Goal: Transaction & Acquisition: Obtain resource

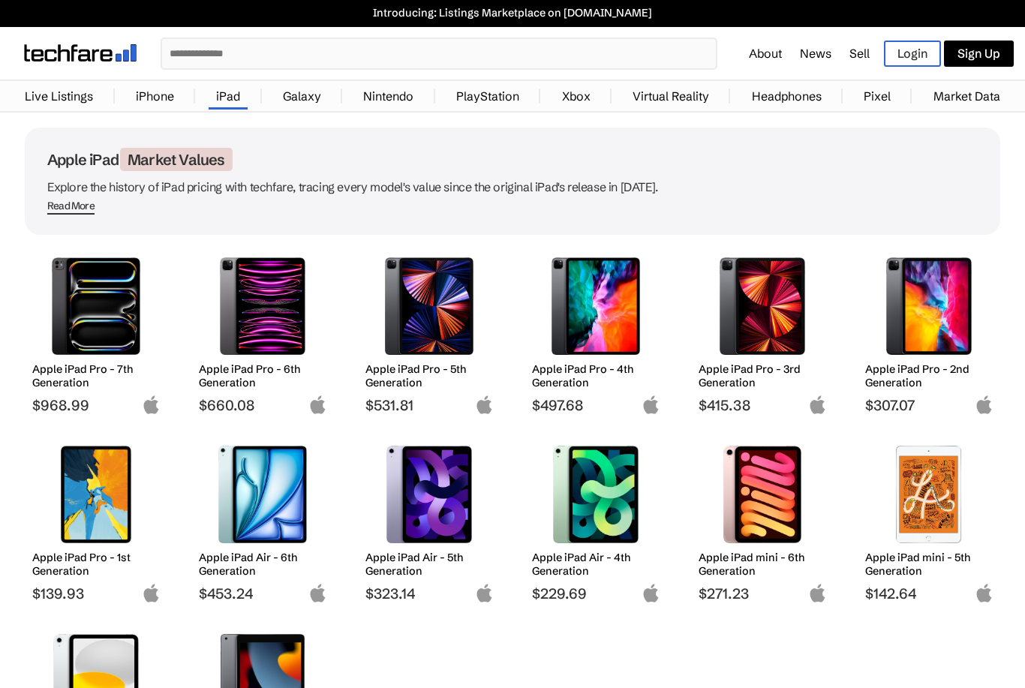
scroll to position [39, 0]
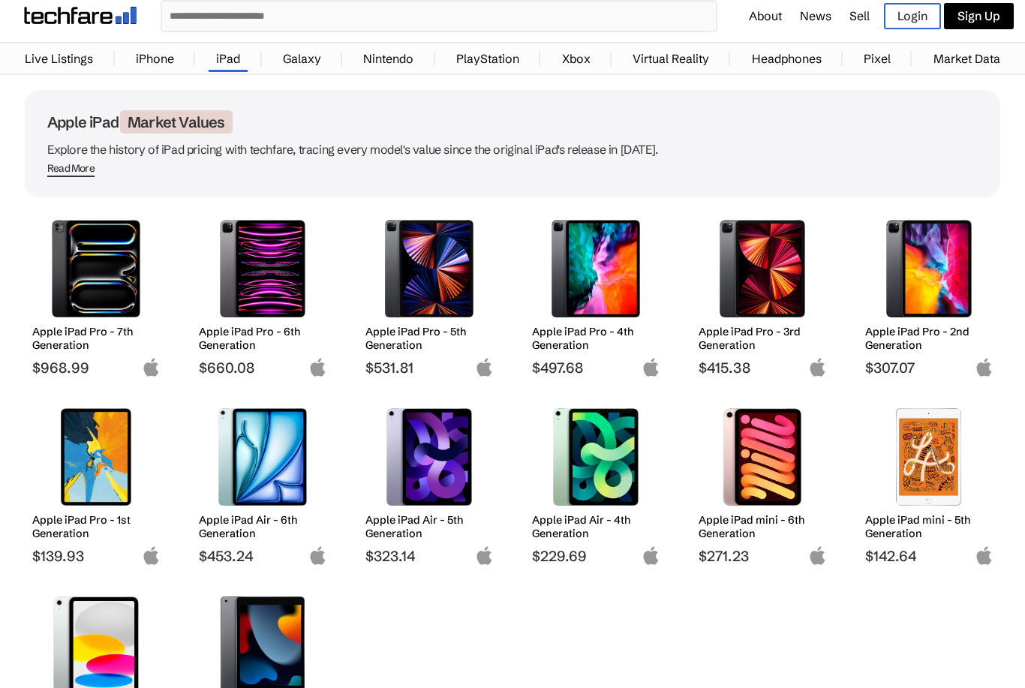
click at [790, 296] on img at bounding box center [763, 269] width 106 height 98
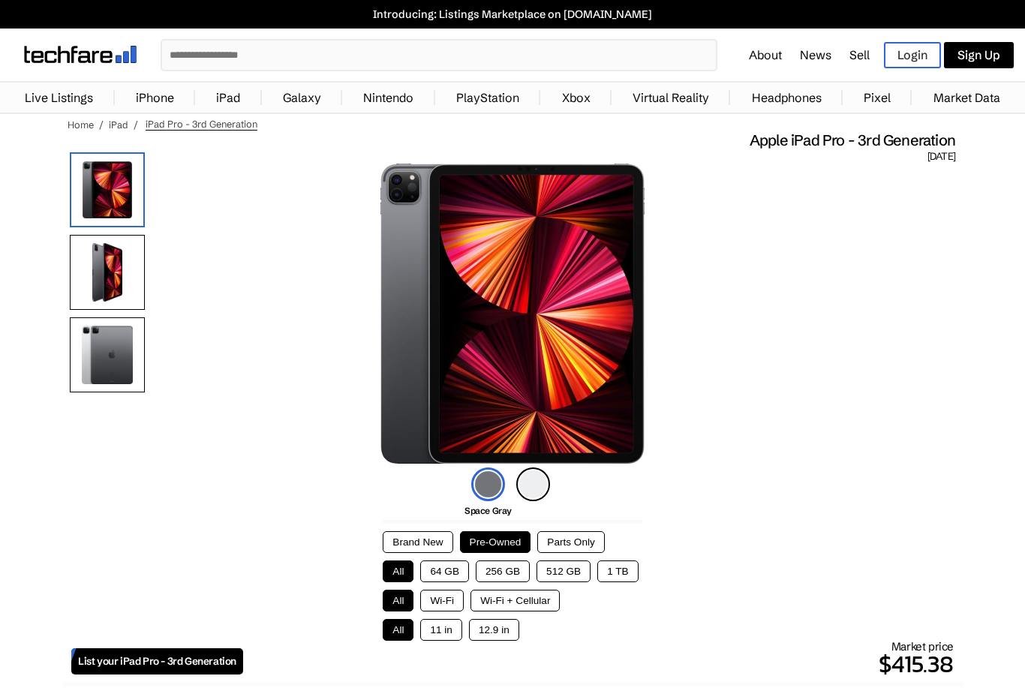
click at [516, 630] on button "12.9 in" at bounding box center [494, 630] width 50 height 22
click at [534, 612] on button "Wi-Fi + Cellular" at bounding box center [515, 601] width 89 height 22
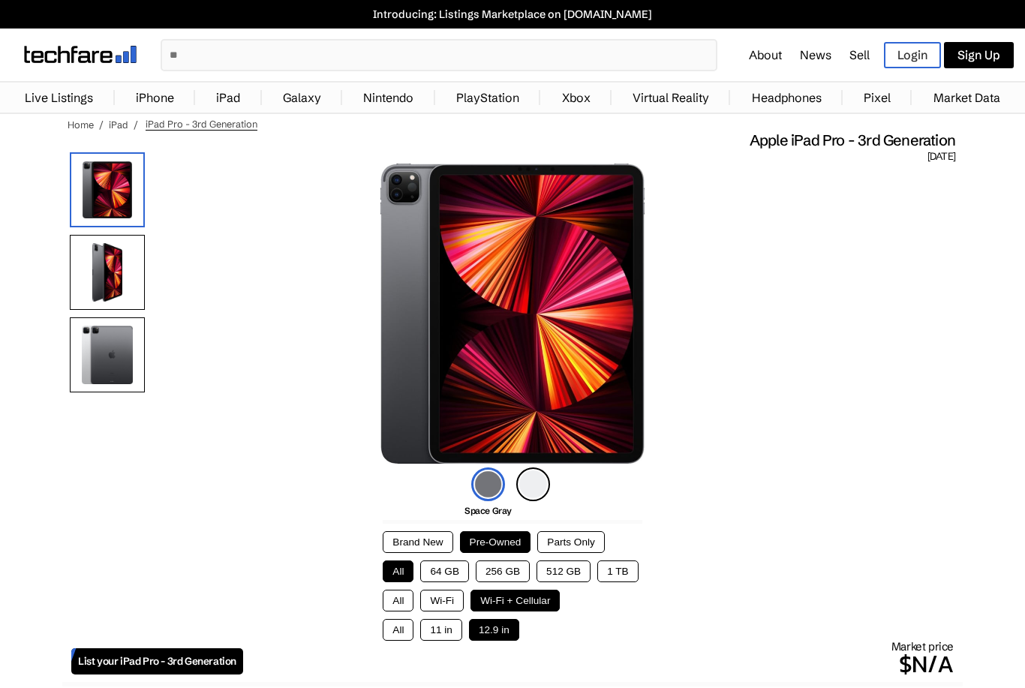
click at [576, 569] on button "512 GB" at bounding box center [564, 572] width 54 height 22
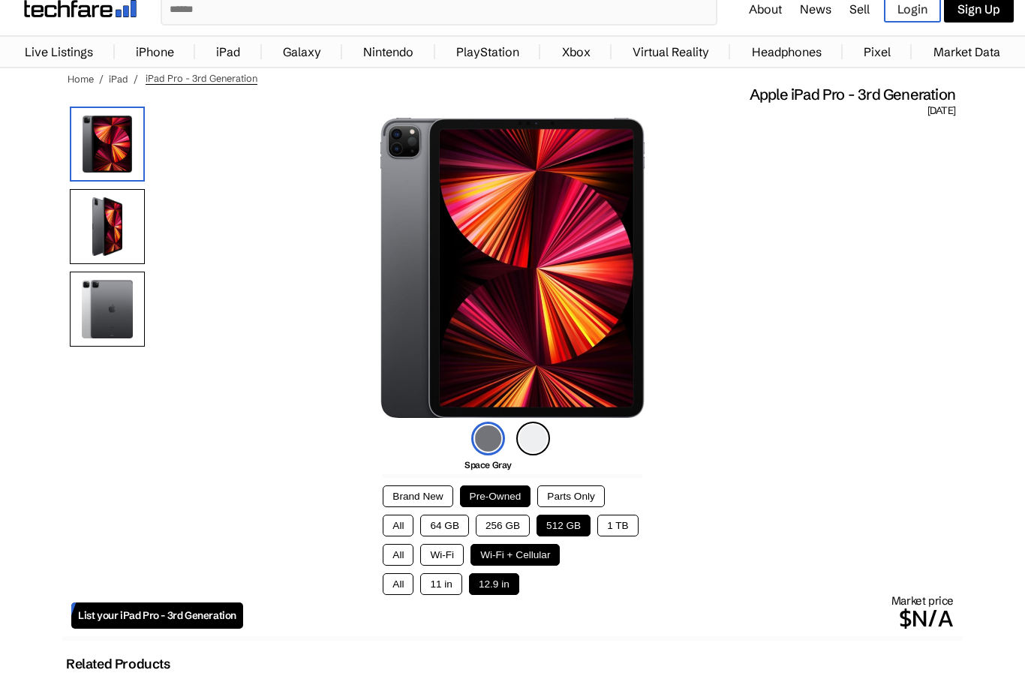
scroll to position [42, 0]
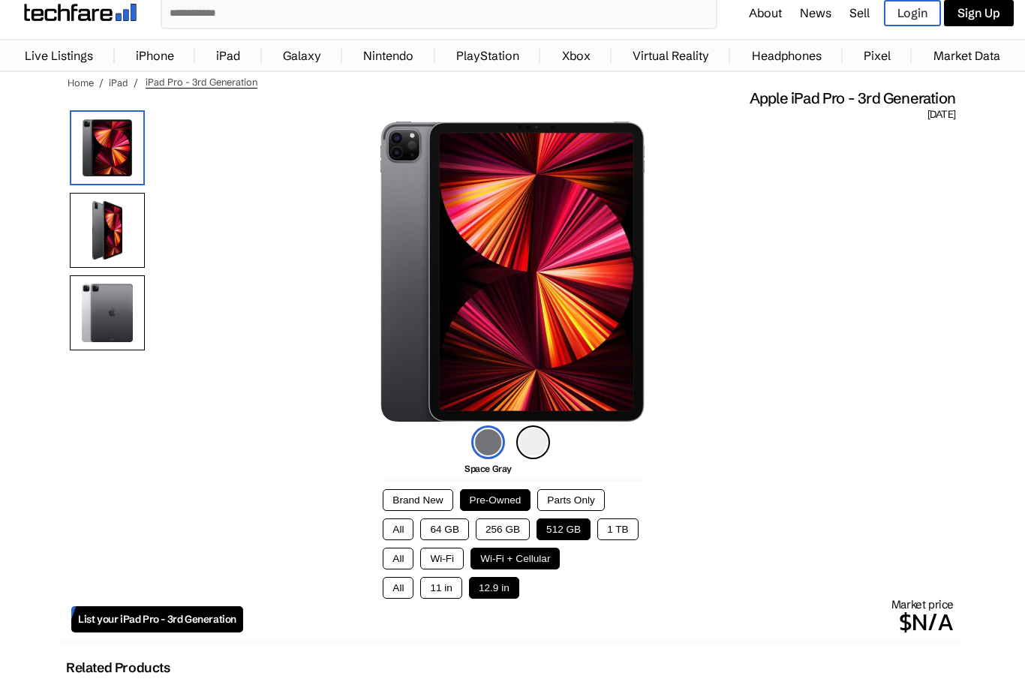
click at [490, 454] on img at bounding box center [488, 443] width 34 height 34
click at [541, 455] on img at bounding box center [533, 443] width 34 height 34
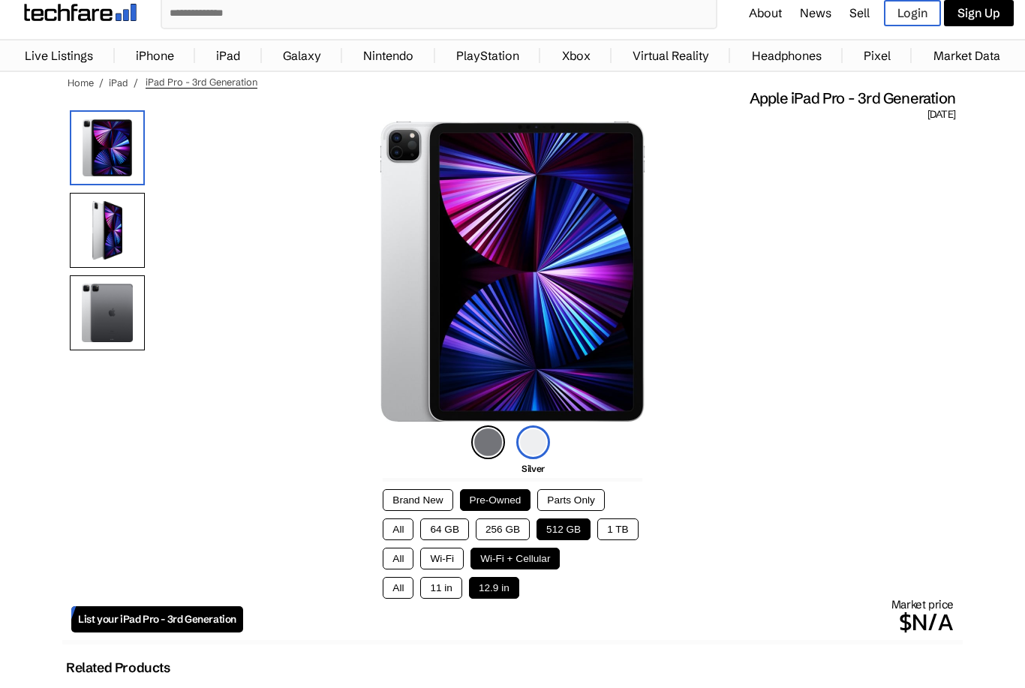
click at [486, 459] on img at bounding box center [488, 443] width 34 height 34
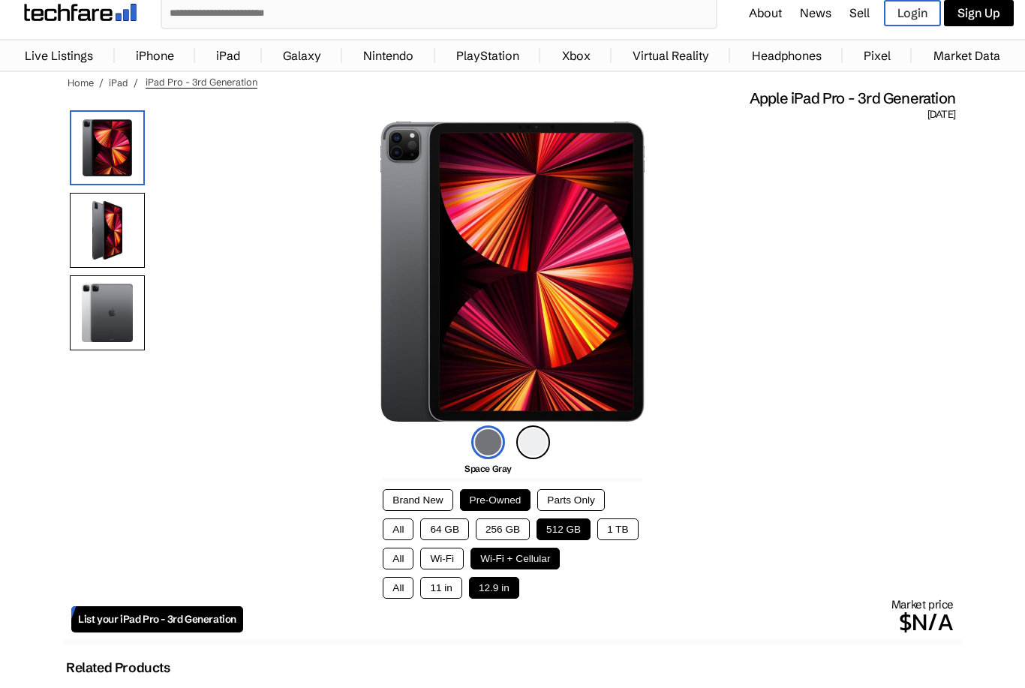
click at [516, 499] on button "Pre-Owned" at bounding box center [495, 500] width 71 height 22
click at [576, 535] on button "512 GB" at bounding box center [564, 530] width 54 height 22
click at [549, 567] on button "Wi-Fi + Cellular" at bounding box center [515, 559] width 89 height 22
click at [500, 599] on button "12.9 in" at bounding box center [494, 588] width 50 height 22
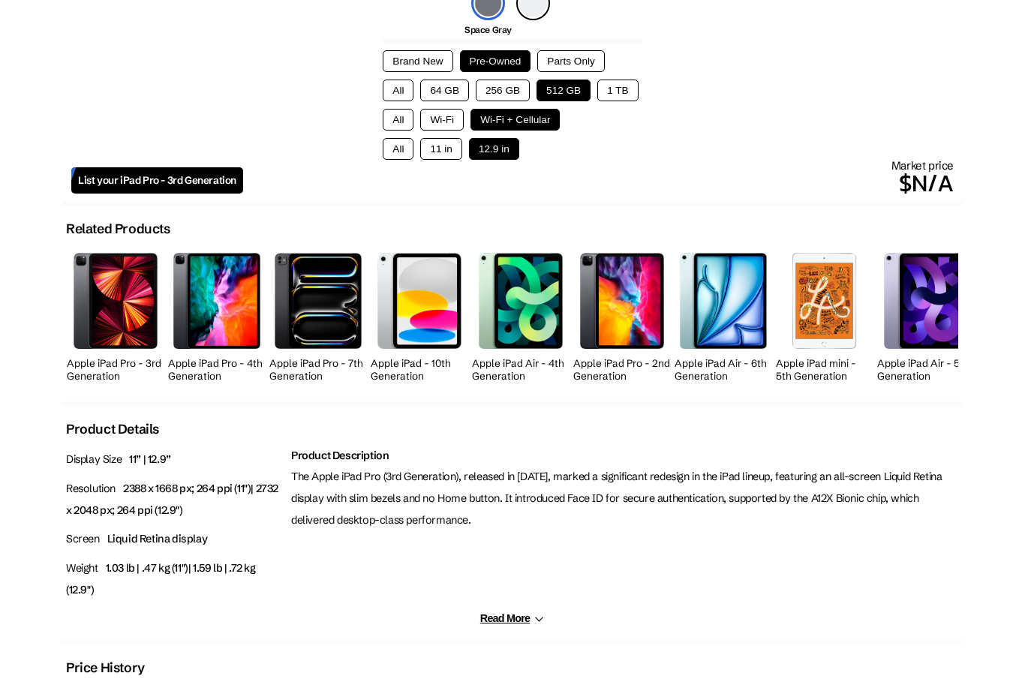
scroll to position [477, 0]
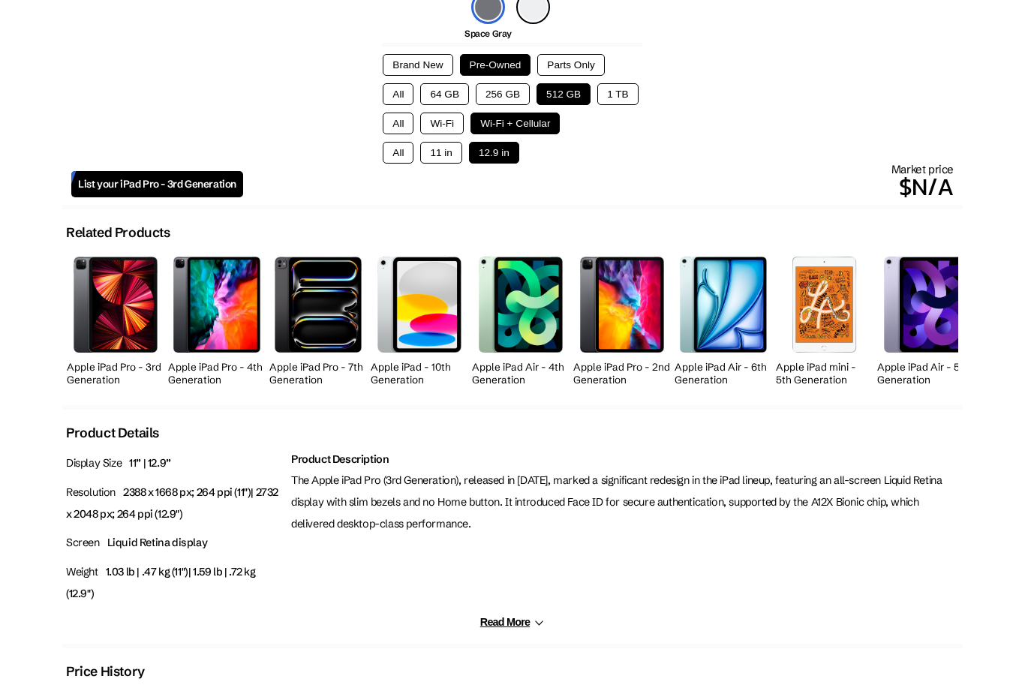
click at [86, 188] on span "List your iPad Pro - 3rd Generation" at bounding box center [157, 184] width 158 height 13
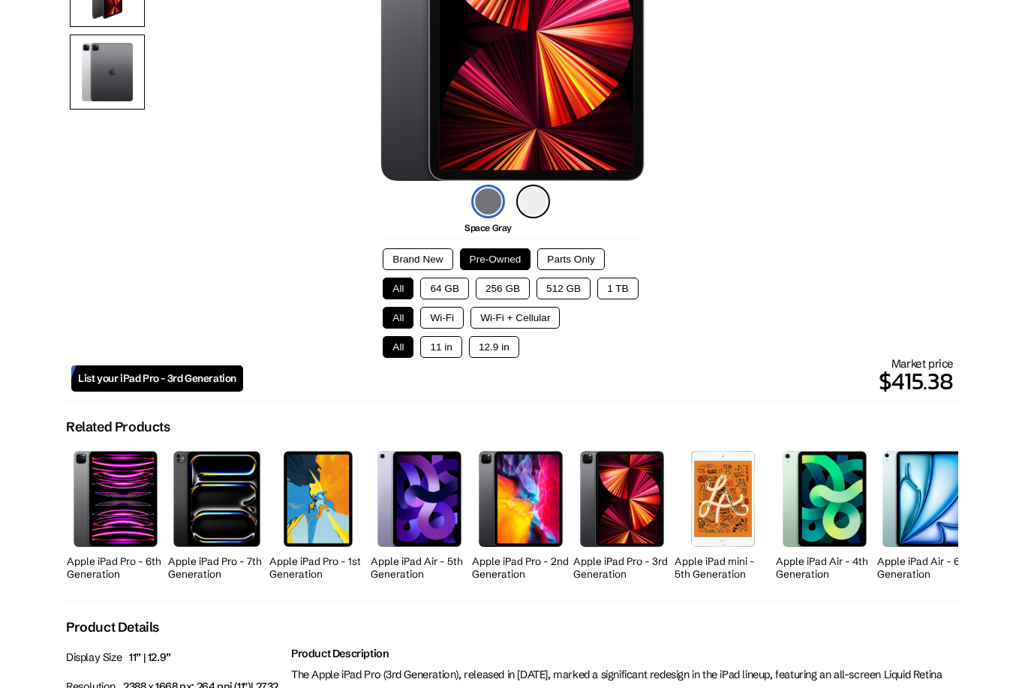
scroll to position [282, 0]
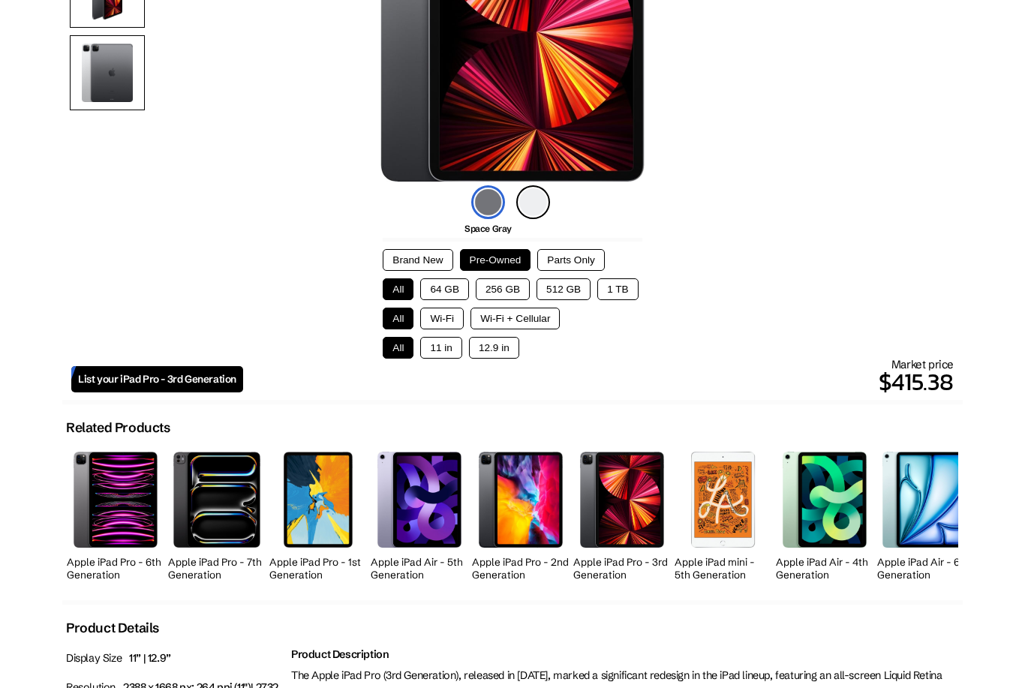
click at [519, 262] on button "Pre-Owned" at bounding box center [495, 260] width 71 height 22
click at [528, 296] on button "256 GB" at bounding box center [503, 289] width 54 height 22
click at [535, 329] on button "Wi-Fi + Cellular" at bounding box center [515, 319] width 89 height 22
click at [499, 359] on button "12.9 in" at bounding box center [494, 348] width 50 height 22
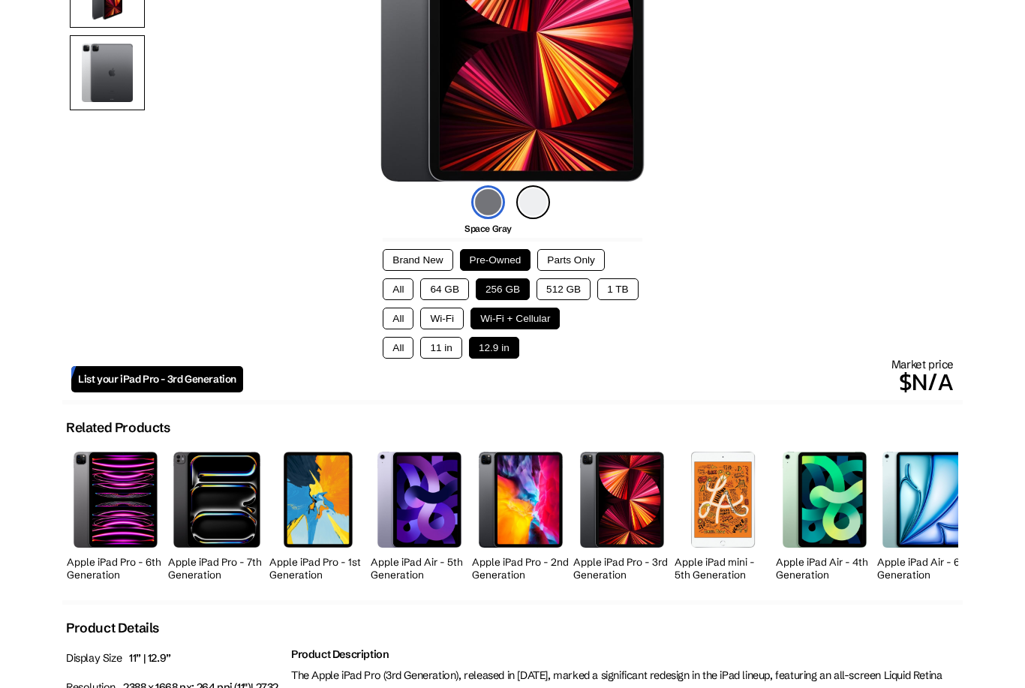
click at [935, 390] on p "$N/A" at bounding box center [598, 382] width 711 height 36
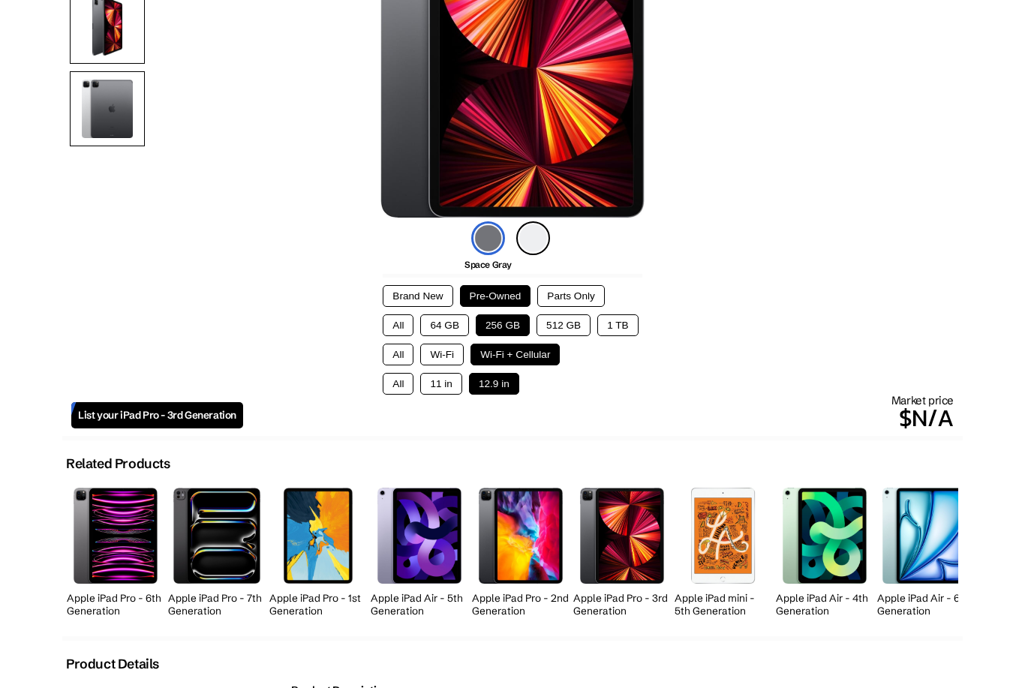
scroll to position [0, 0]
